Goal: Task Accomplishment & Management: Complete application form

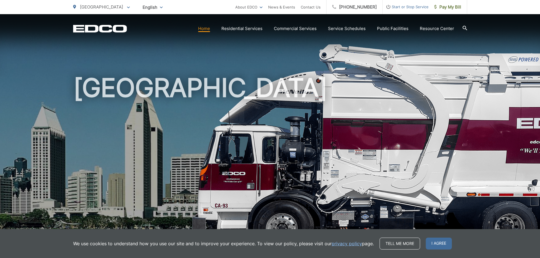
click at [313, 3] on li "Contact Us" at bounding box center [311, 7] width 20 height 14
click at [313, 6] on link "Contact Us" at bounding box center [311, 7] width 20 height 7
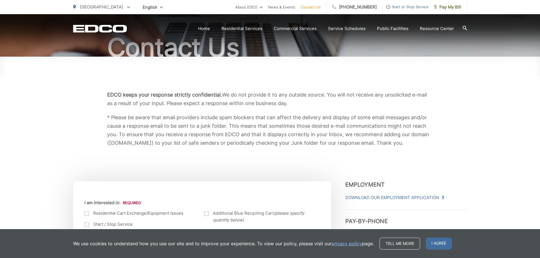
scroll to position [142, 0]
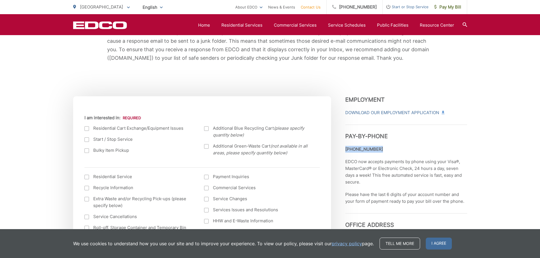
drag, startPoint x: 379, startPoint y: 151, endPoint x: 343, endPoint y: 148, distance: 35.8
click at [393, 8] on span "Start or Stop Service" at bounding box center [406, 6] width 46 height 7
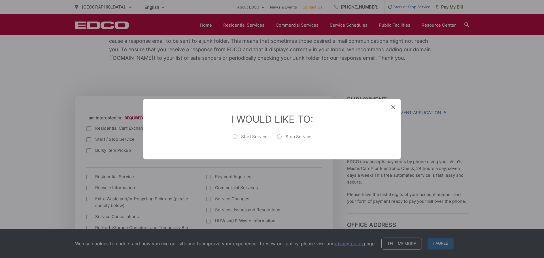
click at [246, 136] on label "Start Service" at bounding box center [250, 139] width 35 height 11
radio input "true"
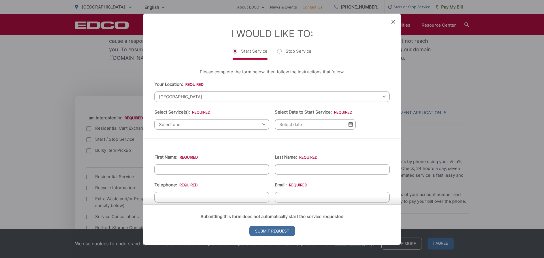
click at [391, 21] on div "I Would Like To: Start Service Stop Service" at bounding box center [272, 36] width 258 height 46
click at [393, 21] on icon at bounding box center [393, 22] width 4 height 4
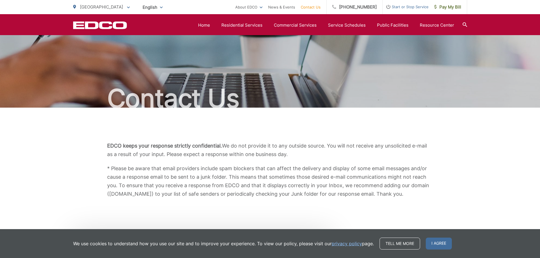
scroll to position [0, 0]
